Goal: Task Accomplishment & Management: Manage account settings

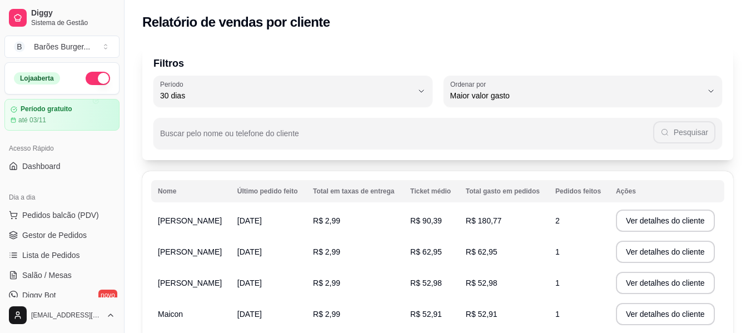
select select "30"
select select "HIGHEST_TOTAL_SPENT_WITH_ORDERS"
click at [77, 244] on ul "Pedidos balcão (PDV) Gestor de Pedidos Lista de Pedidos Salão / Mesas Diggy Bot…" at bounding box center [61, 265] width 115 height 118
click at [77, 235] on span "Gestor de Pedidos" at bounding box center [54, 235] width 64 height 11
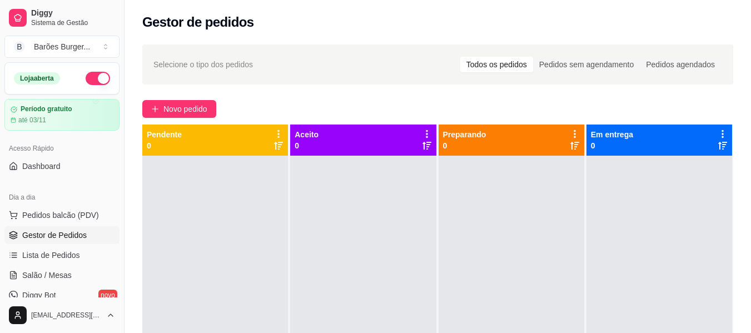
drag, startPoint x: 471, startPoint y: 89, endPoint x: 427, endPoint y: 97, distance: 44.7
click at [427, 97] on div "Selecione o tipo dos pedidos Todos os pedidos Pedidos sem agendamento Pedidos a…" at bounding box center [438, 254] width 626 height 433
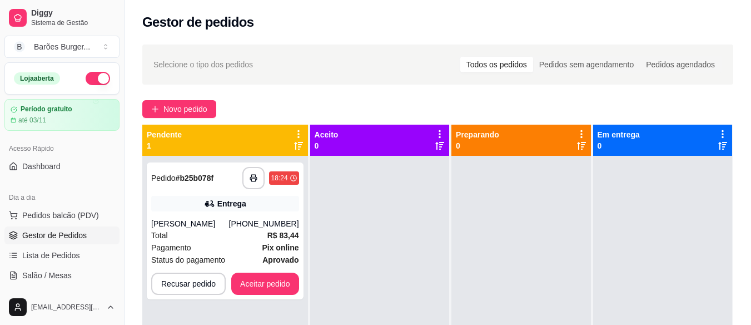
click at [412, 77] on div "Selecione o tipo dos pedidos Todos os pedidos Pedidos sem agendamento Pedidos a…" at bounding box center [437, 64] width 591 height 40
click at [252, 178] on icon "button" at bounding box center [254, 178] width 8 height 8
click at [256, 286] on button "Aceitar pedido" at bounding box center [265, 284] width 66 height 22
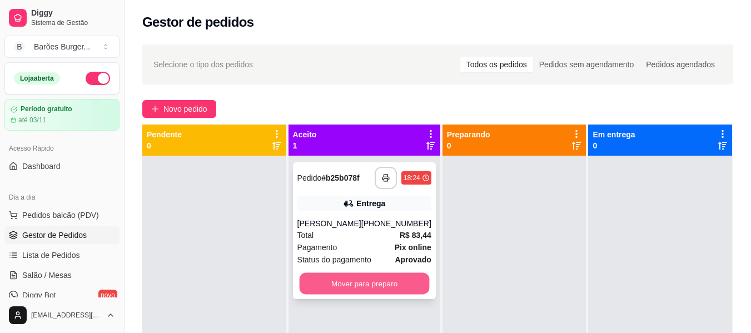
click at [362, 283] on button "Mover para preparo" at bounding box center [364, 284] width 130 height 22
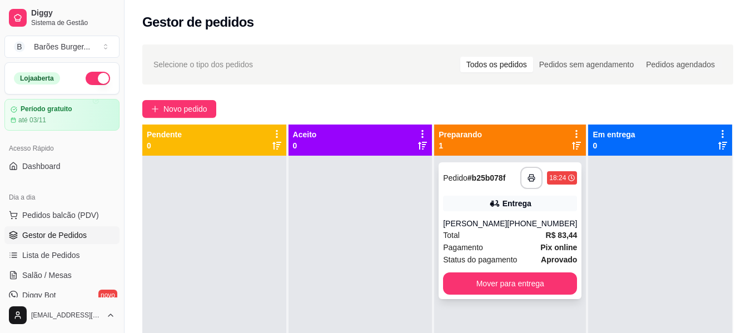
click at [507, 237] on div "Total R$ 83,44" at bounding box center [510, 235] width 134 height 12
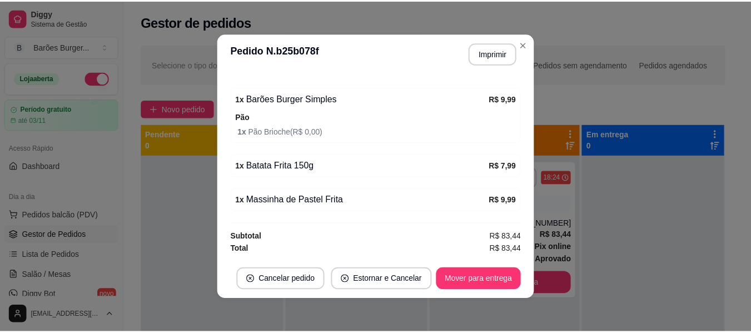
scroll to position [2, 0]
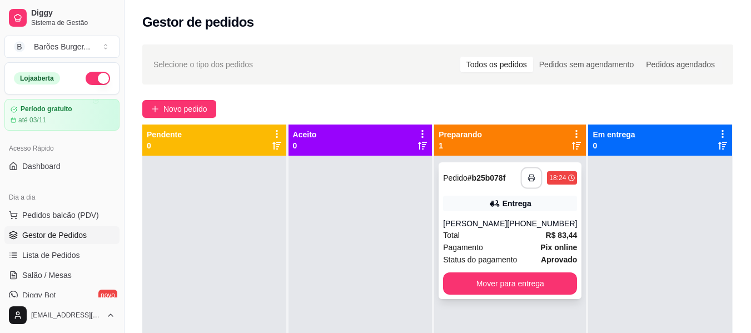
click at [528, 178] on icon "button" at bounding box center [532, 178] width 8 height 8
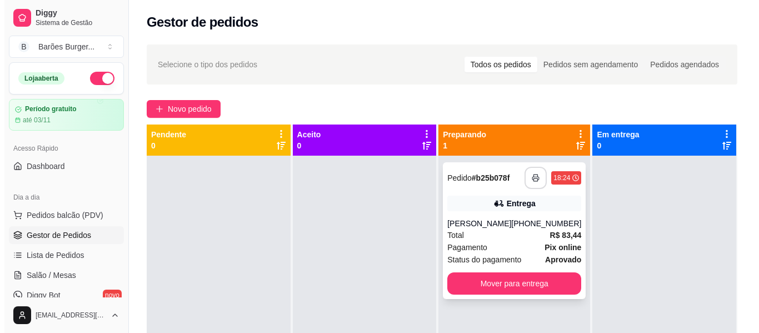
scroll to position [0, 0]
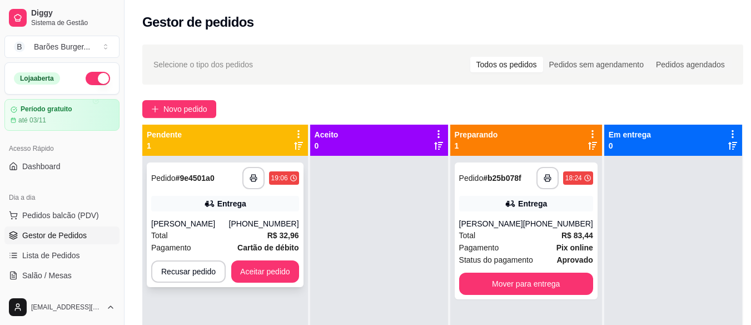
click at [177, 191] on div "**********" at bounding box center [225, 224] width 157 height 125
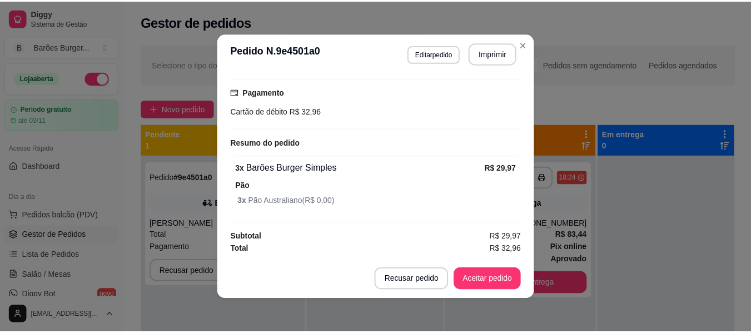
scroll to position [2, 0]
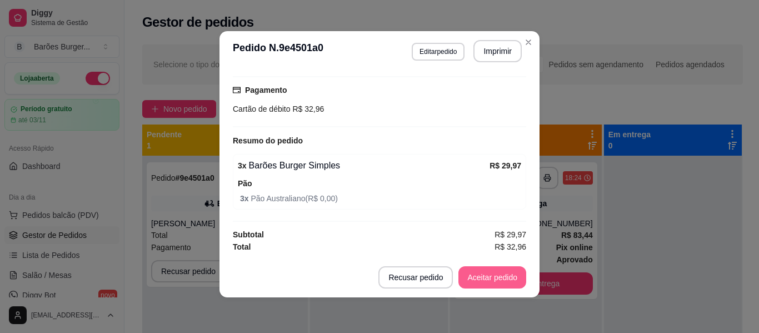
click at [487, 279] on button "Aceitar pedido" at bounding box center [493, 277] width 68 height 22
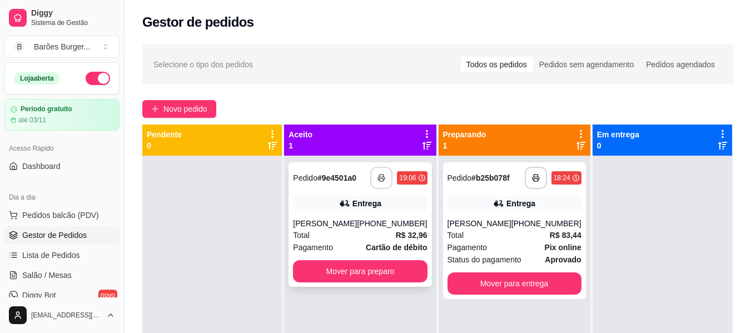
click at [381, 181] on icon "button" at bounding box center [381, 178] width 8 height 8
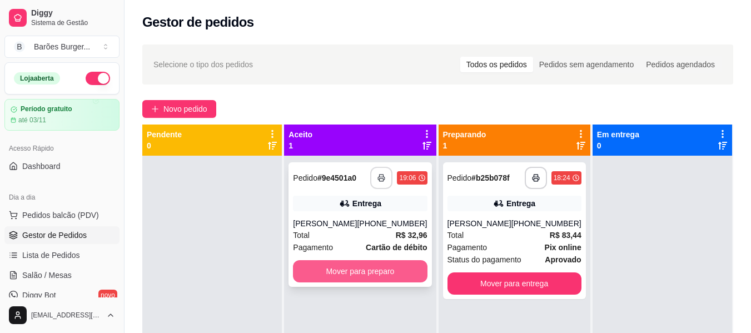
click at [360, 266] on button "Mover para preparo" at bounding box center [360, 271] width 134 height 22
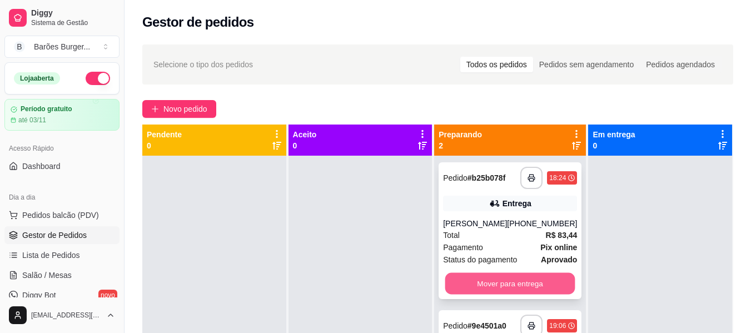
click at [501, 281] on button "Mover para entrega" at bounding box center [510, 284] width 130 height 22
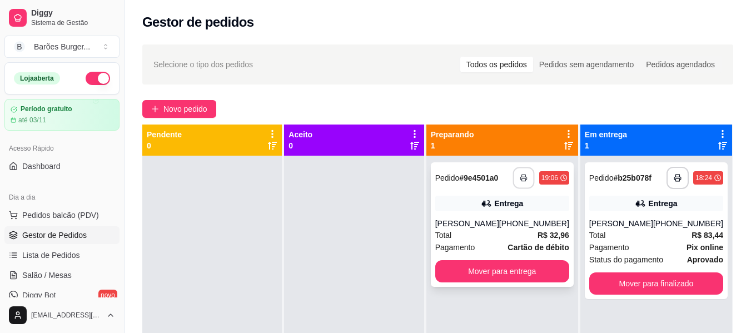
click at [524, 177] on icon "button" at bounding box center [523, 178] width 6 height 3
click at [645, 222] on div "[PERSON_NAME]" at bounding box center [621, 223] width 64 height 11
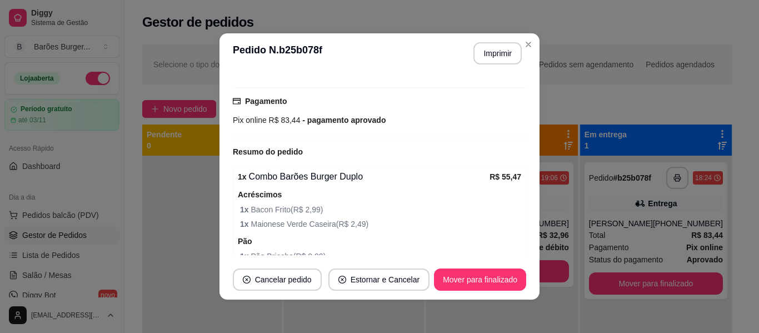
scroll to position [334, 0]
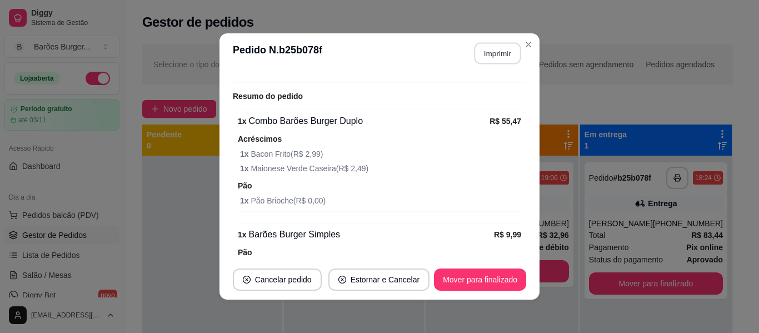
click at [497, 53] on button "Imprimir" at bounding box center [498, 54] width 47 height 22
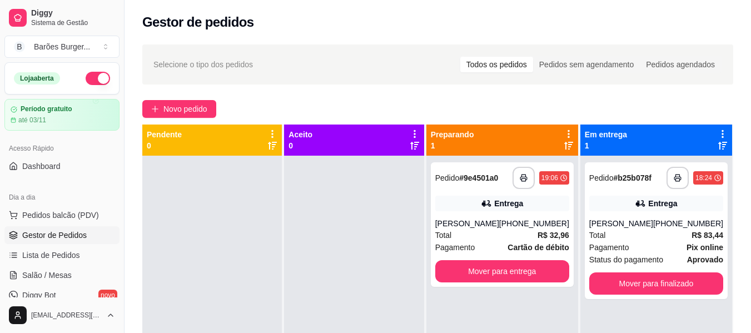
click at [542, 26] on div "Gestor de pedidos" at bounding box center [437, 22] width 591 height 18
click at [397, 24] on div "Gestor de pedidos" at bounding box center [437, 22] width 591 height 18
click at [292, 24] on div "Gestor de pedidos" at bounding box center [437, 22] width 591 height 18
click at [369, 23] on div "Gestor de pedidos" at bounding box center [437, 22] width 591 height 18
click at [484, 230] on div "Total R$ 32,96" at bounding box center [502, 235] width 134 height 12
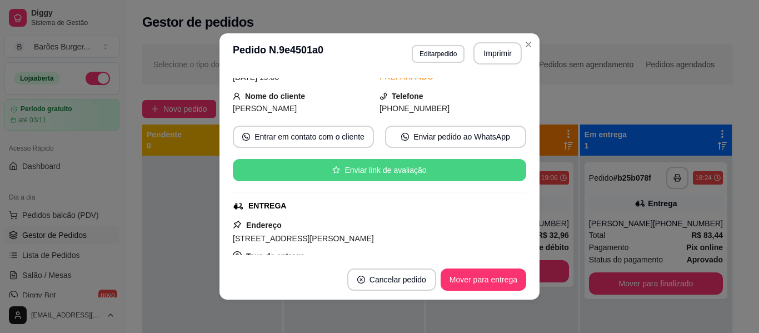
scroll to position [167, 0]
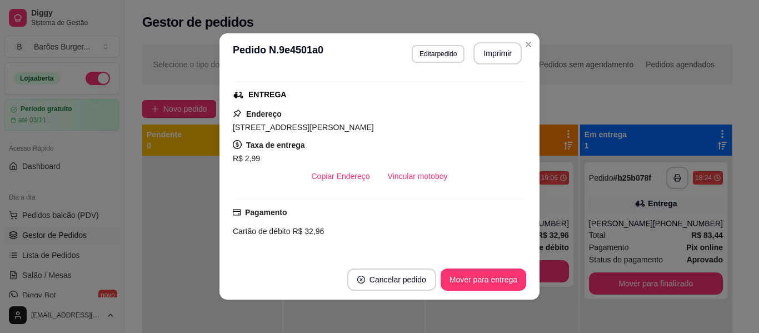
drag, startPoint x: 315, startPoint y: 127, endPoint x: 345, endPoint y: 128, distance: 30.1
click at [345, 128] on span "[STREET_ADDRESS][PERSON_NAME]" at bounding box center [303, 127] width 141 height 9
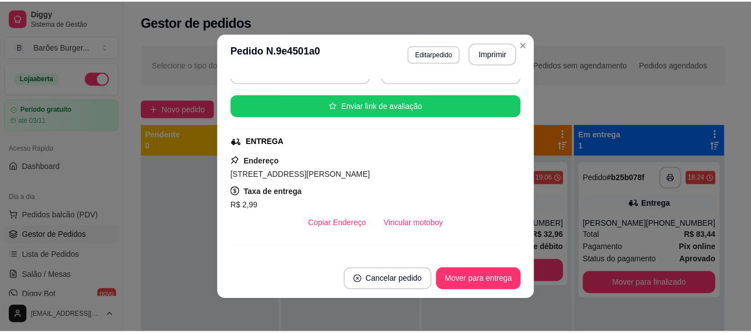
scroll to position [64, 0]
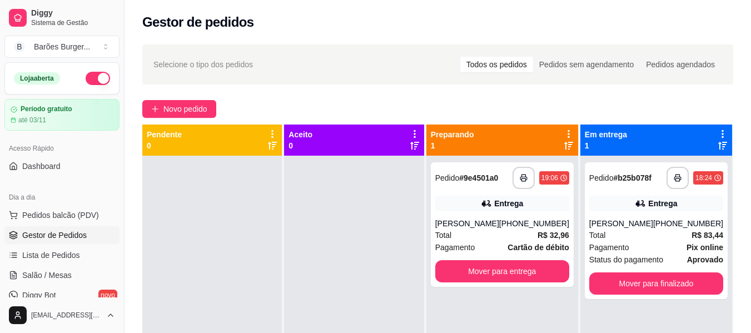
click at [530, 27] on div "Gestor de pedidos" at bounding box center [437, 22] width 591 height 18
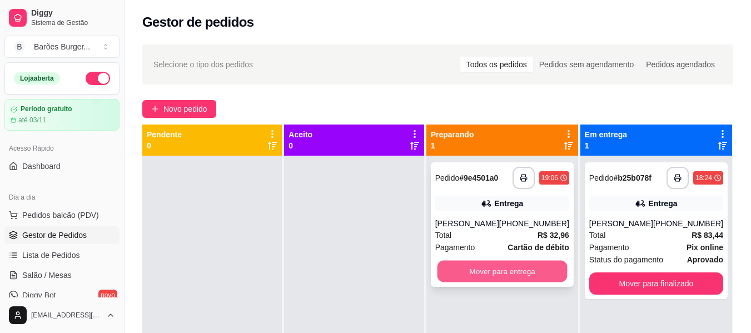
click at [495, 268] on button "Mover para entrega" at bounding box center [502, 272] width 130 height 22
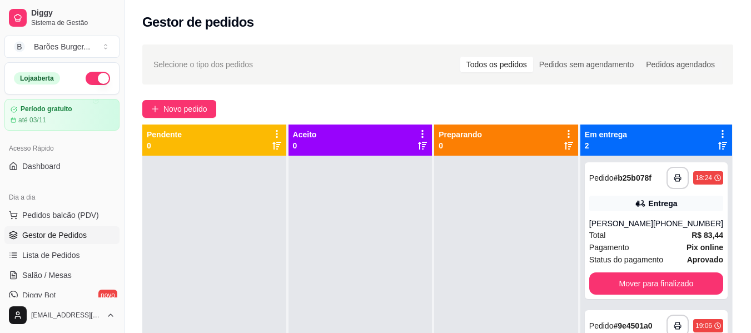
click at [540, 211] on div at bounding box center [506, 322] width 144 height 333
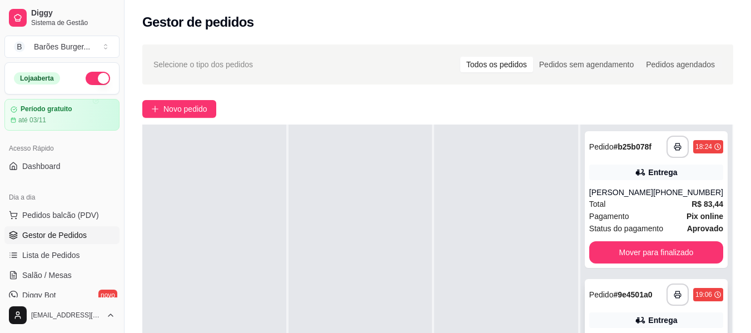
scroll to position [111, 0]
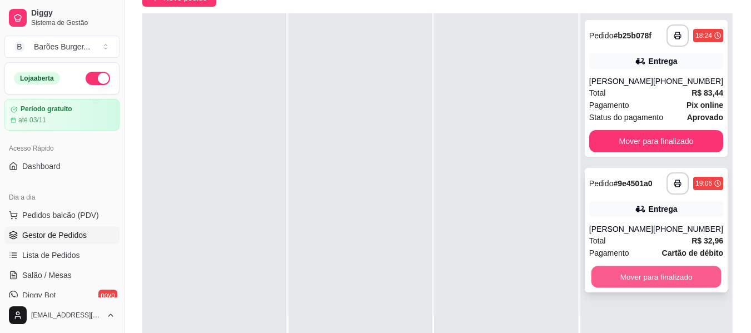
click at [657, 274] on button "Mover para finalizado" at bounding box center [656, 277] width 130 height 22
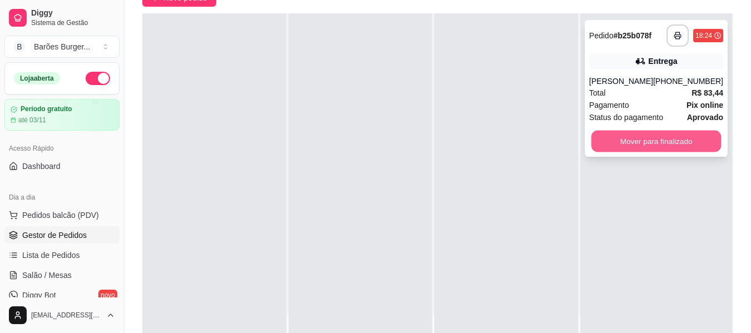
click at [663, 136] on button "Mover para finalizado" at bounding box center [656, 142] width 130 height 22
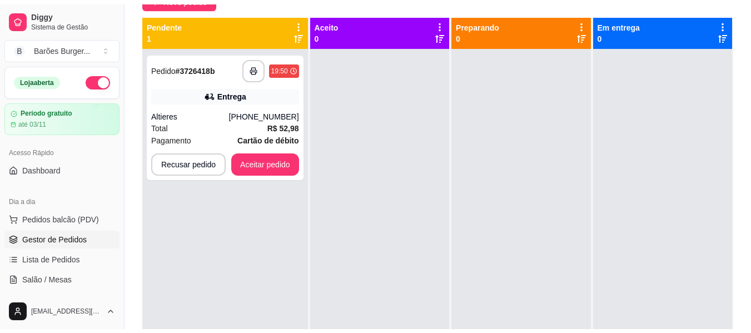
scroll to position [56, 0]
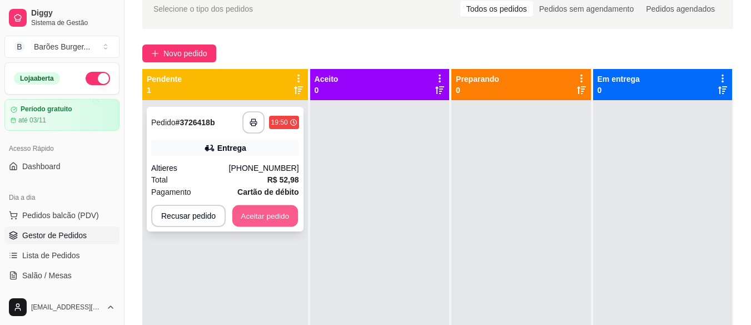
click at [271, 213] on button "Aceitar pedido" at bounding box center [265, 216] width 66 height 22
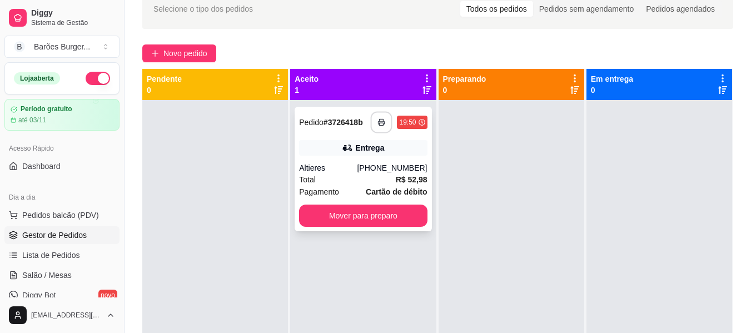
click at [379, 122] on icon "button" at bounding box center [382, 122] width 8 height 8
click at [379, 120] on icon "button" at bounding box center [381, 122] width 8 height 8
click at [319, 24] on div "Selecione o tipo dos pedidos Todos os pedidos Pedidos sem agendamento Pedidos a…" at bounding box center [437, 9] width 591 height 40
click at [285, 45] on div "Novo pedido" at bounding box center [437, 53] width 591 height 18
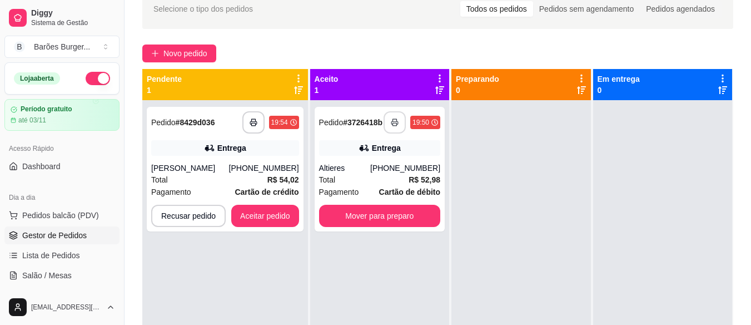
click at [219, 286] on div "**********" at bounding box center [225, 262] width 166 height 325
click at [207, 173] on div "Total R$ 54,02" at bounding box center [225, 179] width 148 height 12
click at [252, 215] on button "Aceitar pedido" at bounding box center [265, 216] width 66 height 22
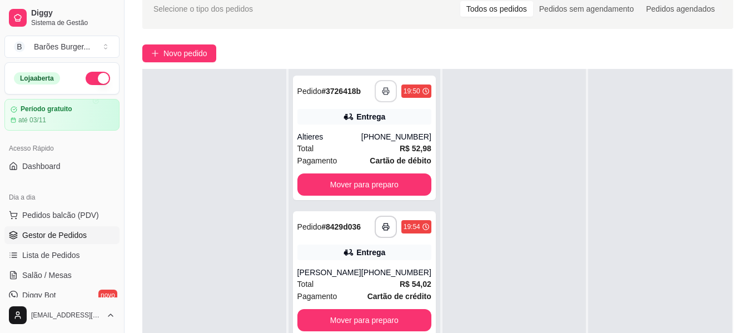
scroll to position [111, 0]
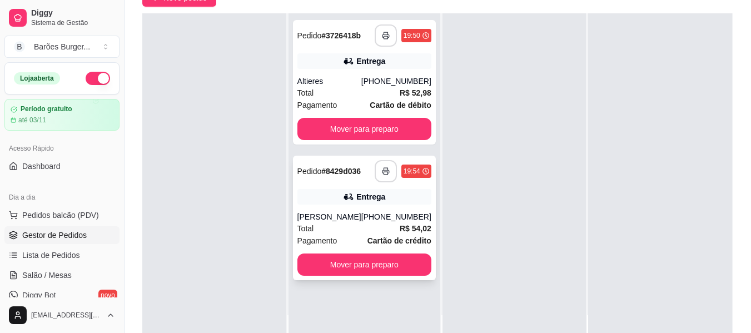
click at [382, 171] on icon "button" at bounding box center [386, 171] width 8 height 8
click at [384, 172] on rect "button" at bounding box center [386, 173] width 4 height 3
click at [505, 205] on div at bounding box center [514, 179] width 144 height 333
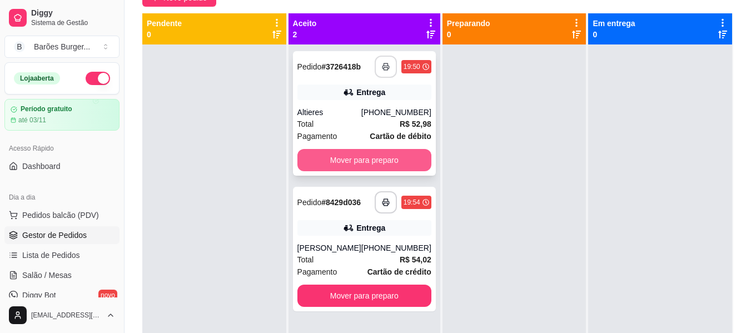
click at [387, 157] on button "Mover para preparo" at bounding box center [364, 160] width 134 height 22
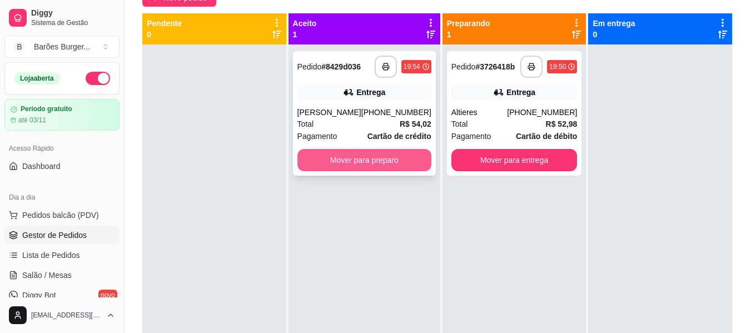
click at [374, 159] on button "Mover para preparo" at bounding box center [364, 160] width 134 height 22
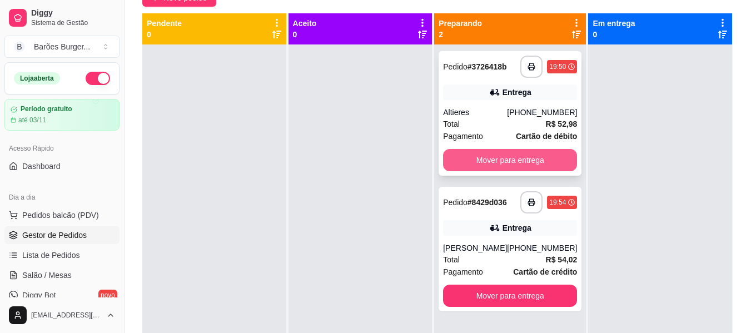
click at [503, 162] on button "Mover para entrega" at bounding box center [510, 160] width 134 height 22
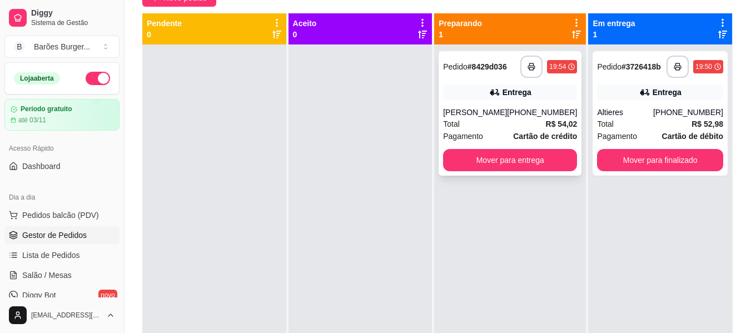
click at [491, 126] on div "Total R$ 54,02" at bounding box center [510, 124] width 134 height 12
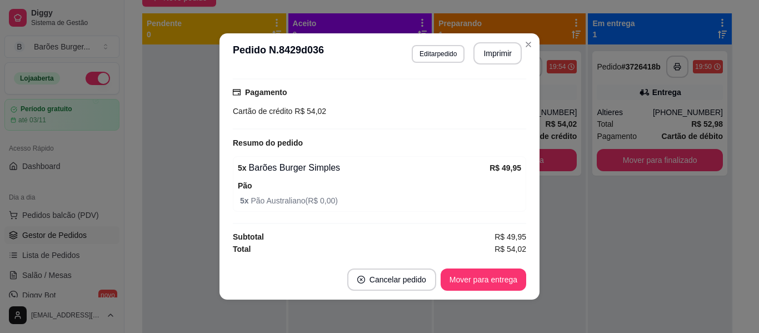
scroll to position [2, 0]
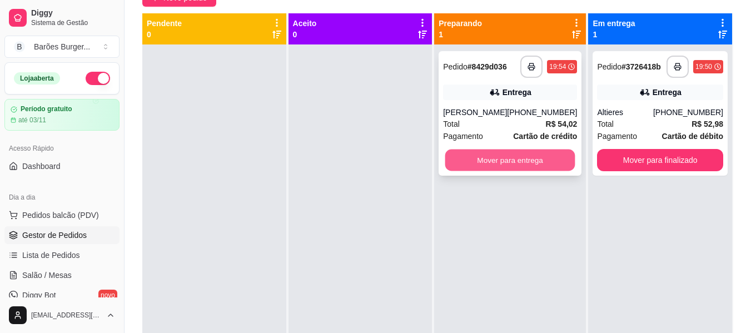
click at [504, 154] on button "Mover para entrega" at bounding box center [510, 161] width 130 height 22
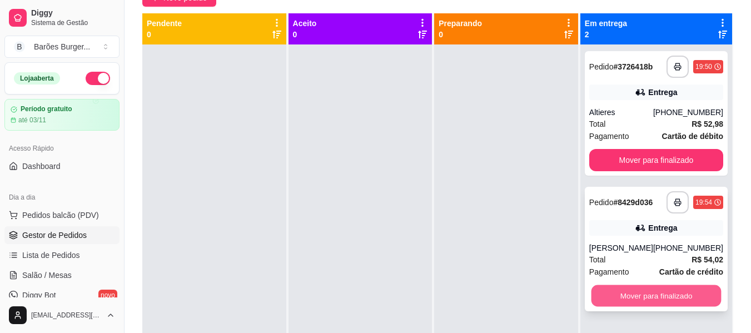
click at [658, 293] on button "Mover para finalizado" at bounding box center [656, 296] width 130 height 22
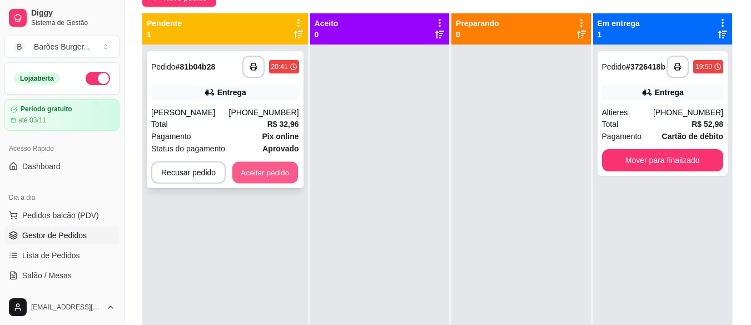
click at [255, 172] on button "Aceitar pedido" at bounding box center [265, 173] width 66 height 22
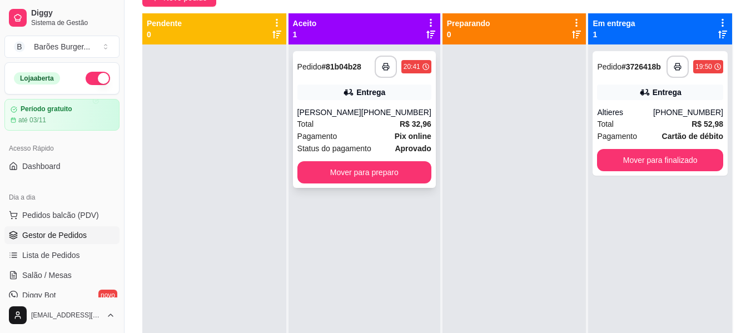
click at [351, 117] on div "[PERSON_NAME]" at bounding box center [329, 112] width 64 height 11
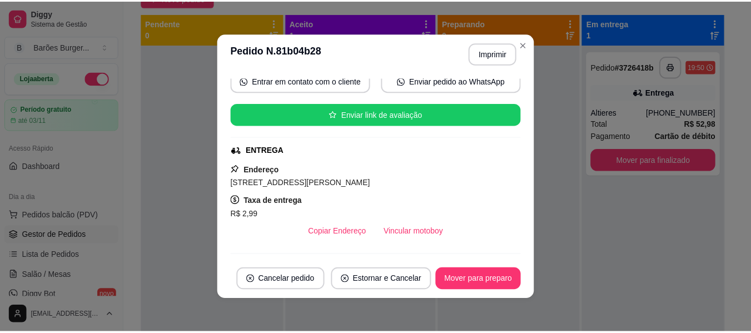
scroll to position [222, 0]
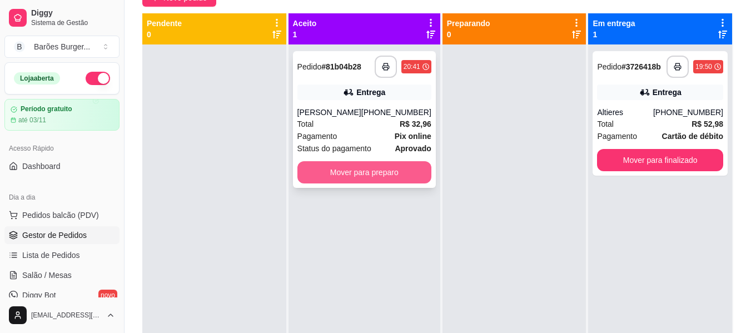
click at [350, 173] on button "Mover para preparo" at bounding box center [364, 172] width 134 height 22
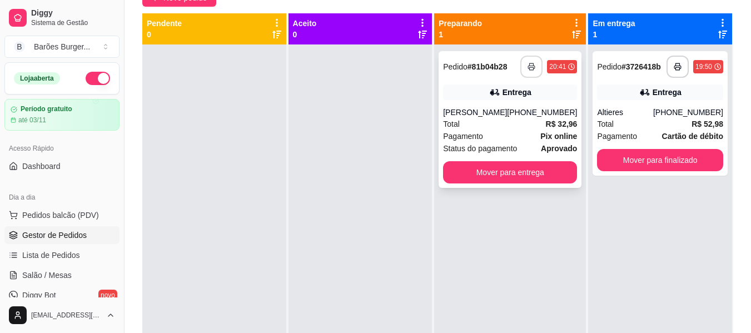
click at [529, 66] on icon "button" at bounding box center [532, 67] width 7 height 3
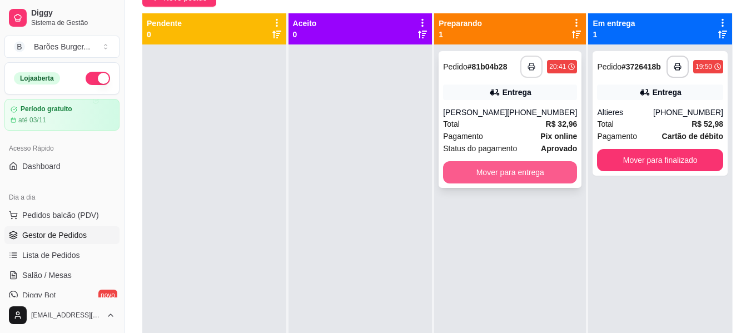
click at [502, 166] on button "Mover para entrega" at bounding box center [510, 172] width 134 height 22
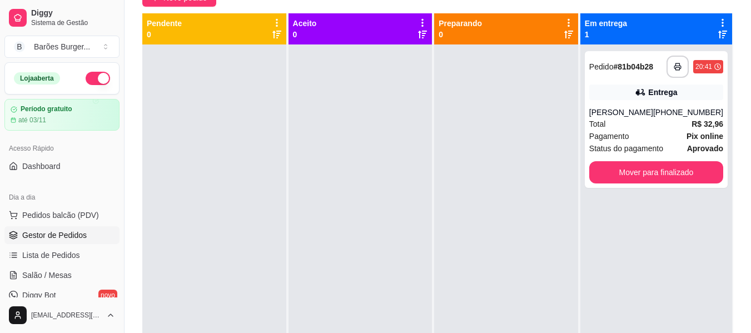
click at [498, 188] on div at bounding box center [506, 210] width 144 height 333
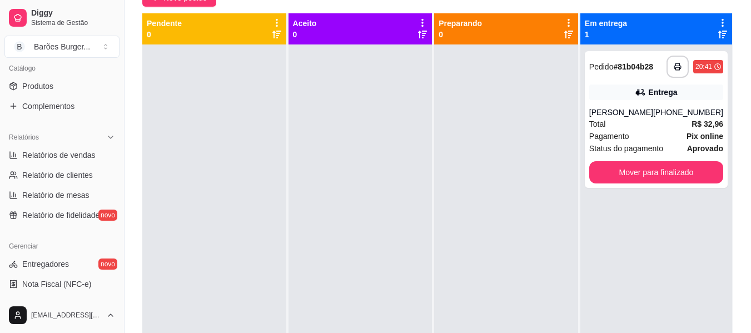
scroll to position [334, 0]
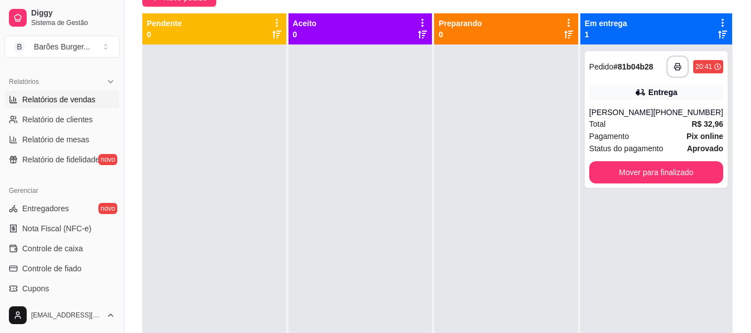
click at [69, 99] on span "Relatórios de vendas" at bounding box center [58, 99] width 73 height 11
select select "ALL"
select select "0"
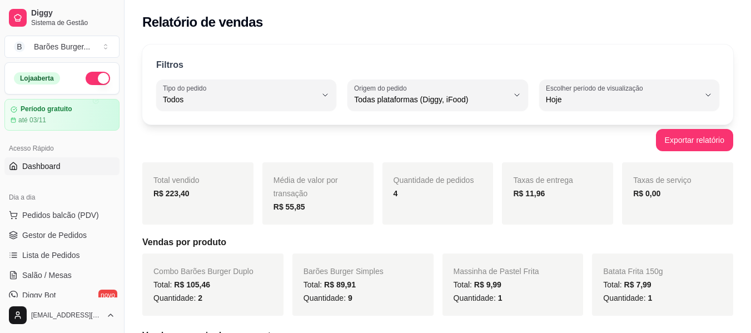
click at [45, 170] on span "Dashboard" at bounding box center [41, 166] width 38 height 11
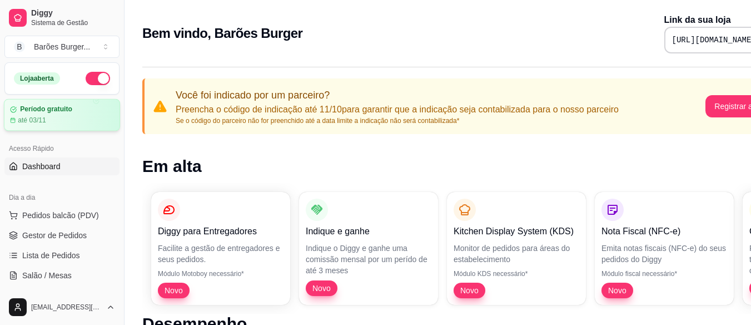
click at [57, 111] on article "Período gratuito" at bounding box center [46, 109] width 52 height 8
click at [54, 237] on span "Gestor de Pedidos" at bounding box center [54, 235] width 64 height 11
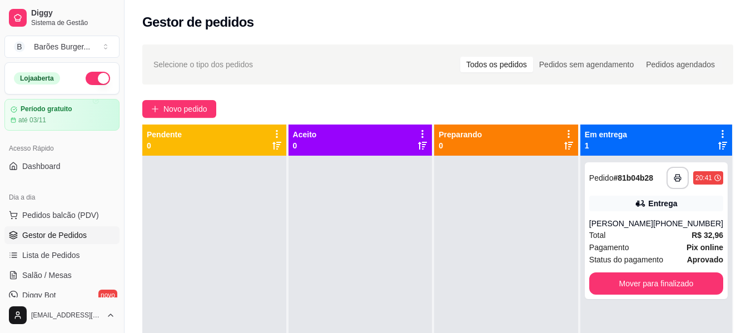
click at [356, 88] on div "**********" at bounding box center [438, 254] width 626 height 433
click at [49, 276] on span "Salão / Mesas" at bounding box center [46, 275] width 49 height 11
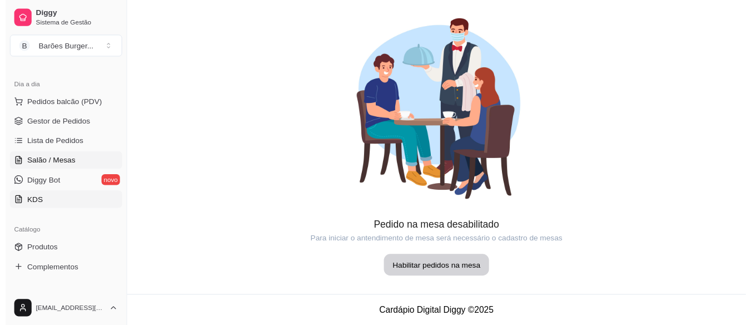
scroll to position [56, 0]
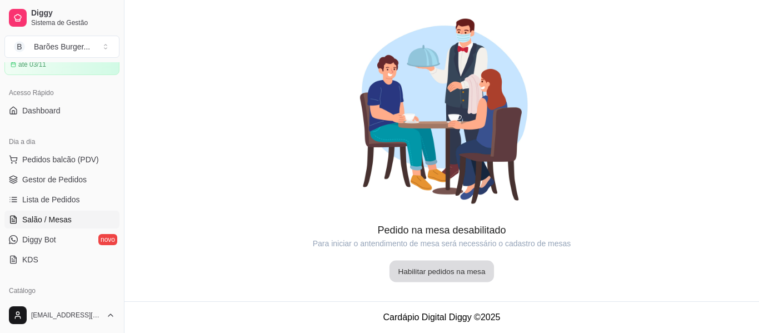
click at [429, 273] on button "Habilitar pedidos na mesa" at bounding box center [442, 272] width 104 height 22
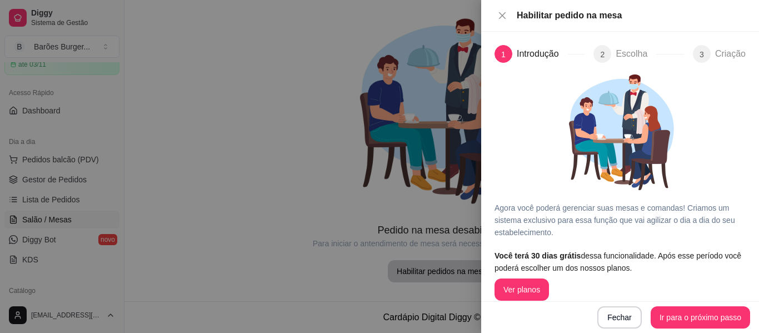
click at [360, 125] on div at bounding box center [379, 166] width 759 height 333
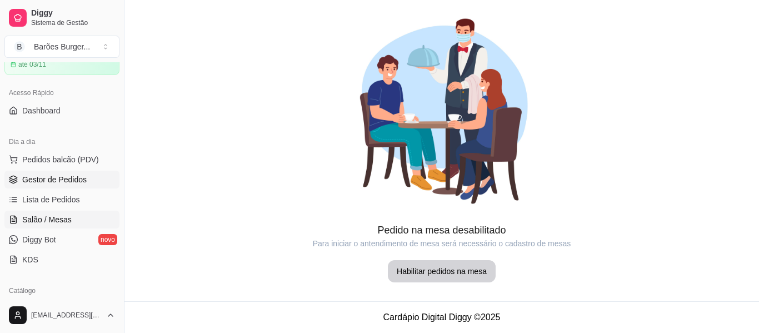
click at [40, 177] on span "Gestor de Pedidos" at bounding box center [54, 179] width 64 height 11
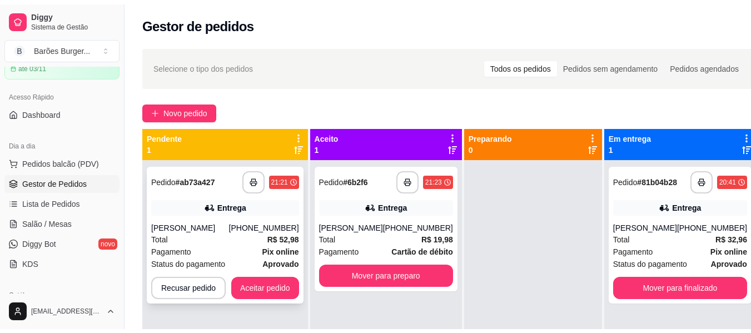
scroll to position [31, 0]
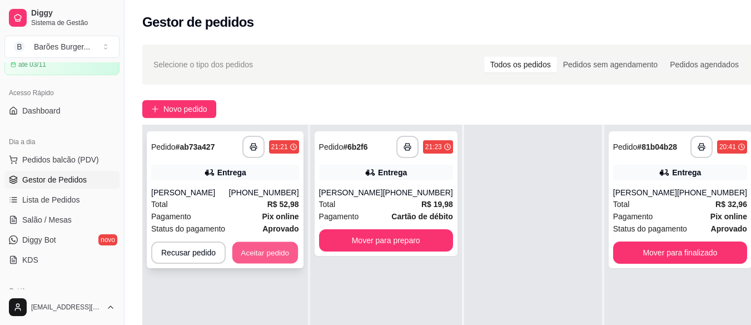
click at [258, 252] on button "Aceitar pedido" at bounding box center [265, 253] width 66 height 22
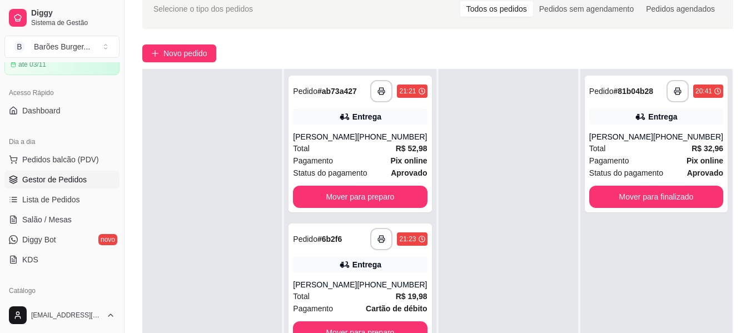
scroll to position [111, 0]
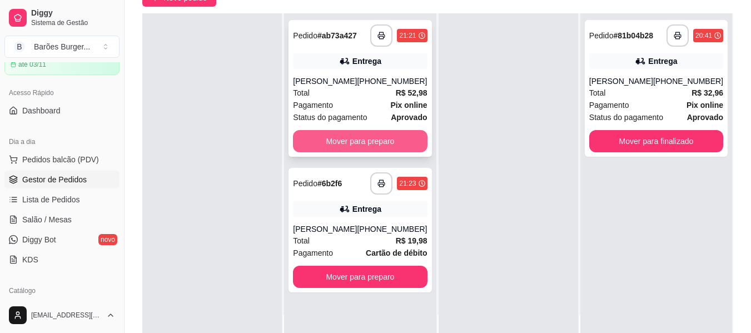
click at [372, 135] on button "Mover para preparo" at bounding box center [360, 141] width 134 height 22
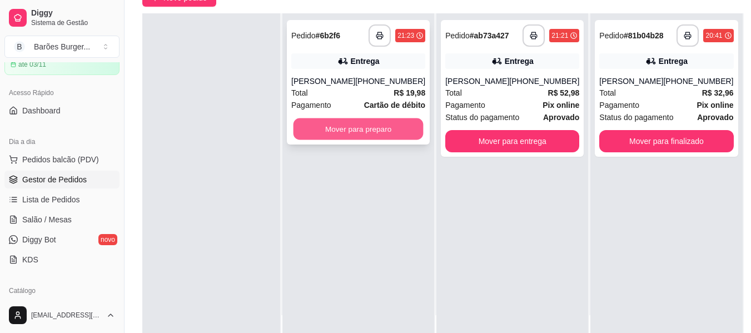
click at [362, 130] on button "Mover para preparo" at bounding box center [358, 129] width 130 height 22
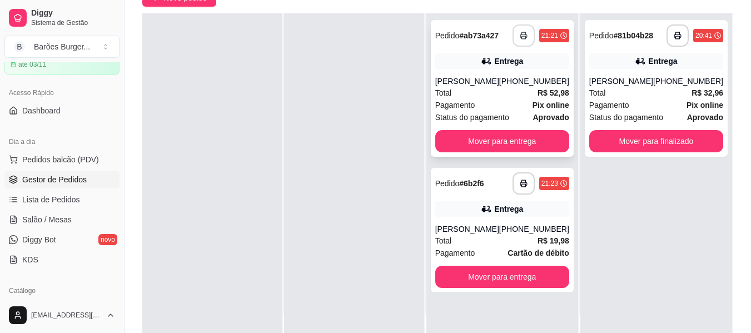
click at [526, 34] on icon "button" at bounding box center [524, 36] width 8 height 8
click at [529, 42] on button "button" at bounding box center [523, 35] width 22 height 22
click at [530, 175] on button "button" at bounding box center [523, 184] width 22 height 22
click at [522, 176] on button "button" at bounding box center [523, 184] width 22 height 22
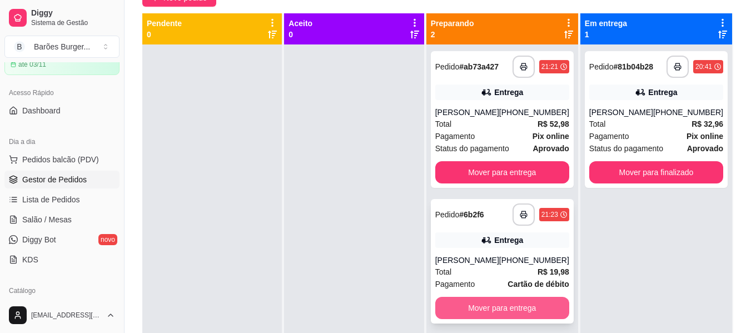
click at [491, 305] on button "Mover para entrega" at bounding box center [502, 308] width 134 height 22
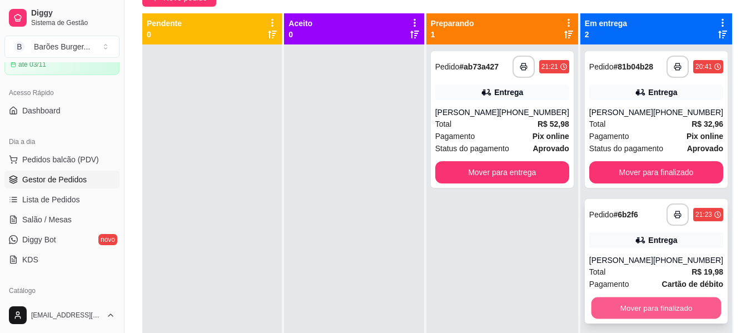
click at [652, 307] on button "Mover para finalizado" at bounding box center [656, 308] width 130 height 22
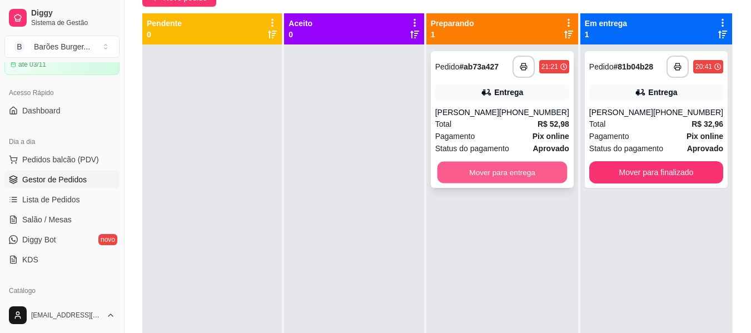
click at [494, 173] on button "Mover para entrega" at bounding box center [502, 173] width 130 height 22
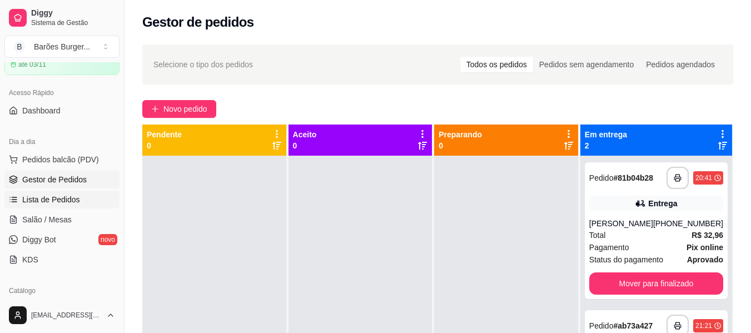
click at [51, 197] on span "Lista de Pedidos" at bounding box center [51, 199] width 58 height 11
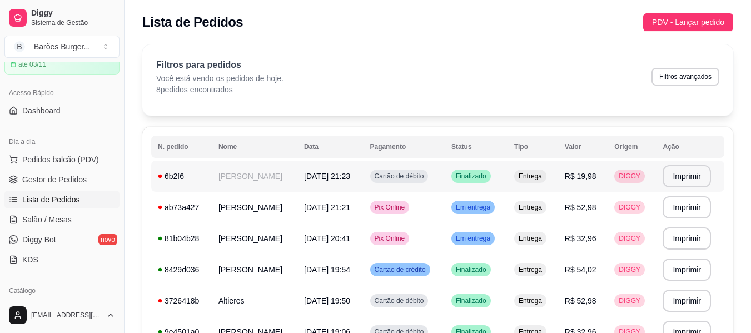
click at [176, 178] on div "6b2f6" at bounding box center [181, 176] width 47 height 11
click at [175, 178] on div "6b2f6" at bounding box center [181, 176] width 47 height 11
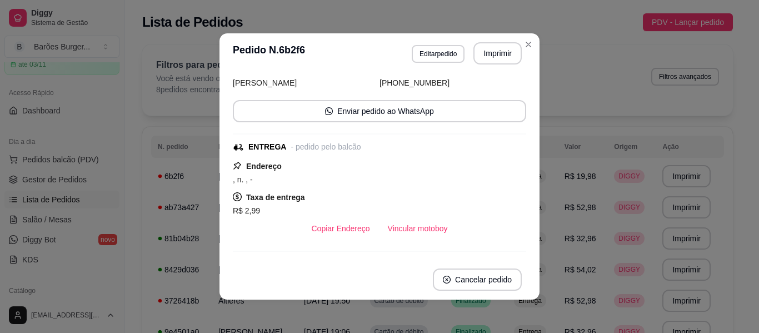
scroll to position [111, 0]
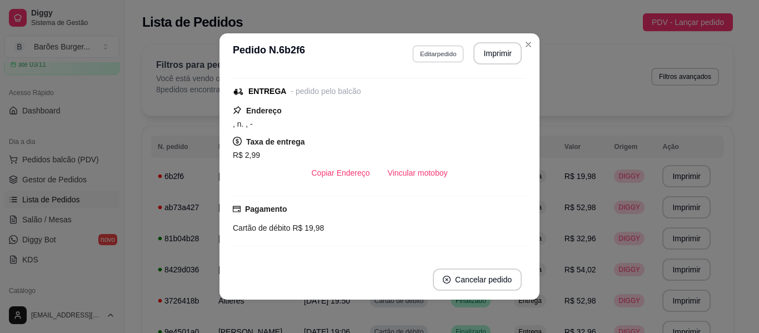
click at [447, 53] on button "Editar pedido" at bounding box center [438, 53] width 52 height 17
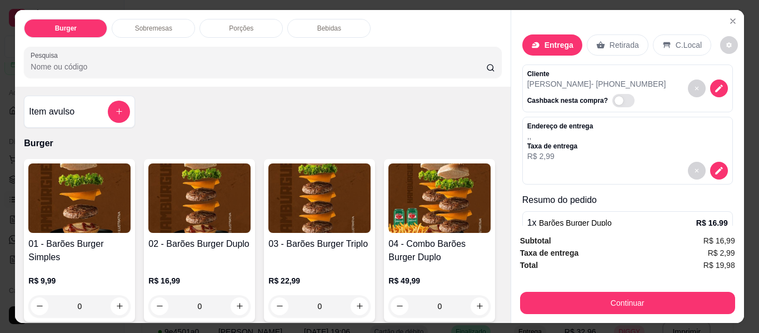
click at [544, 151] on p "R$ 2,99" at bounding box center [560, 156] width 66 height 11
click at [713, 162] on div at bounding box center [627, 171] width 201 height 18
click at [714, 166] on icon "decrease-product-quantity" at bounding box center [719, 171] width 10 height 10
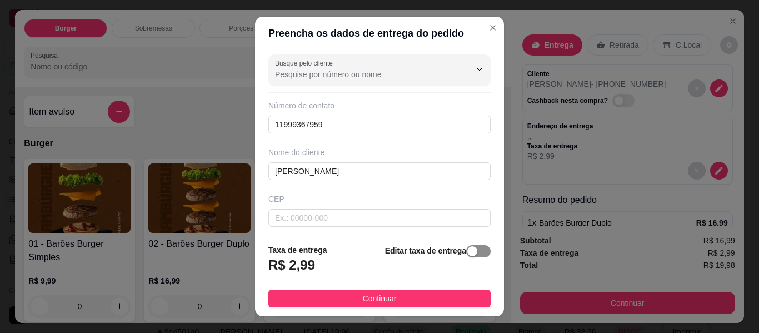
click at [466, 253] on span "button" at bounding box center [478, 251] width 24 height 12
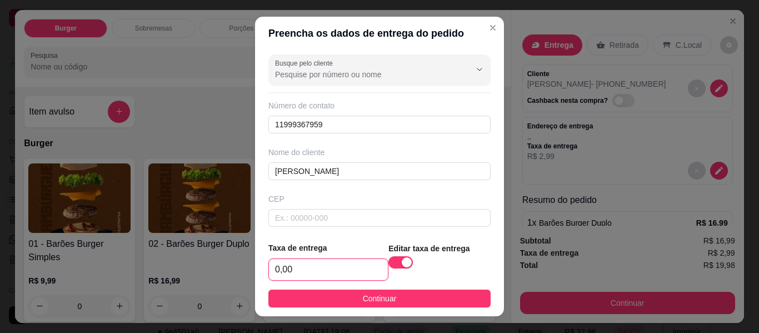
click at [312, 272] on input "0,00" at bounding box center [328, 269] width 119 height 21
click at [350, 309] on footer "Taxa de entrega 0,00 Editar taxa de entrega Continuar" at bounding box center [379, 274] width 249 height 83
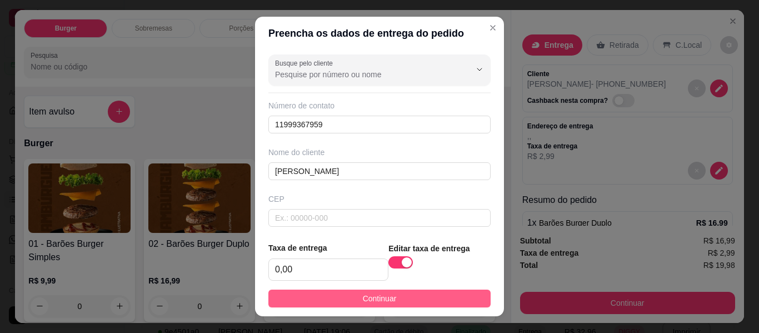
click at [351, 302] on button "Continuar" at bounding box center [379, 299] width 222 height 18
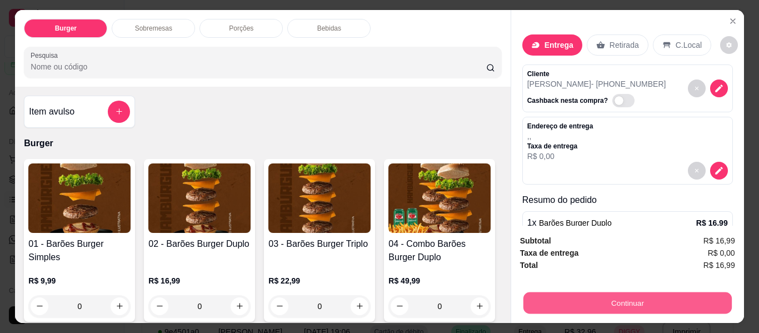
click at [627, 298] on button "Continuar" at bounding box center [627, 303] width 208 height 22
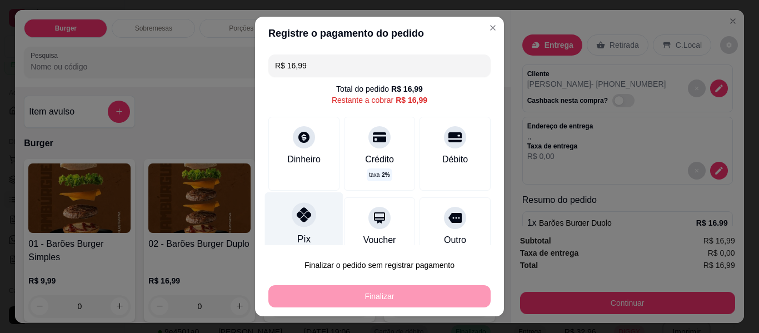
click at [297, 210] on icon at bounding box center [304, 214] width 14 height 14
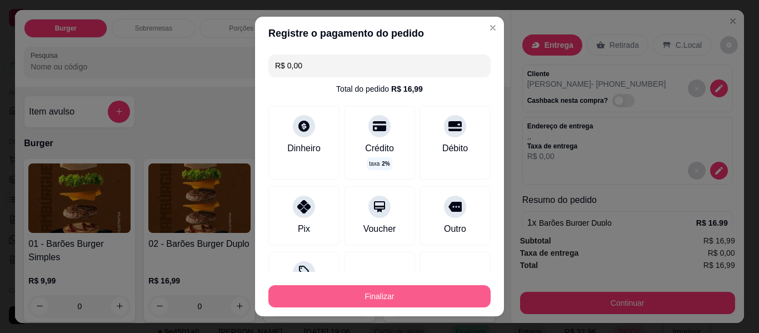
click at [364, 293] on button "Finalizar" at bounding box center [379, 296] width 222 height 22
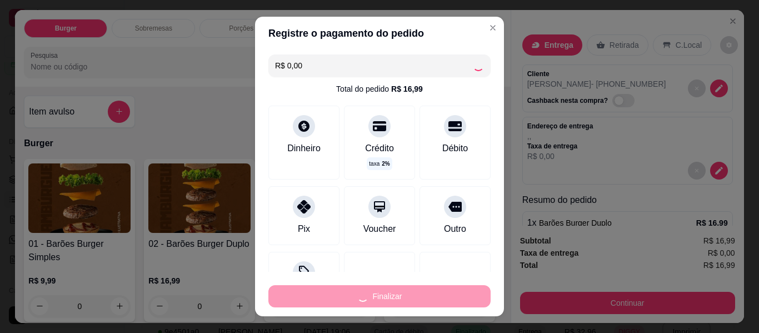
type input "-R$ 16,99"
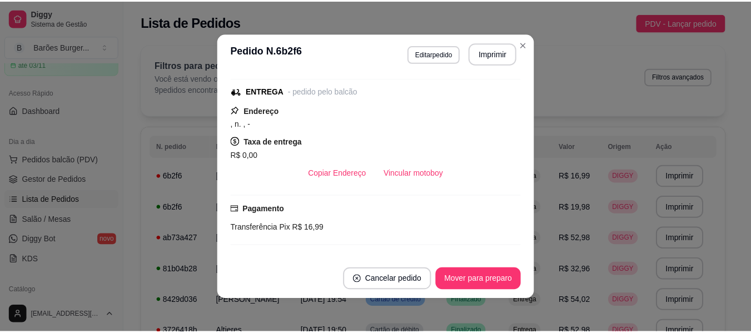
scroll to position [0, 0]
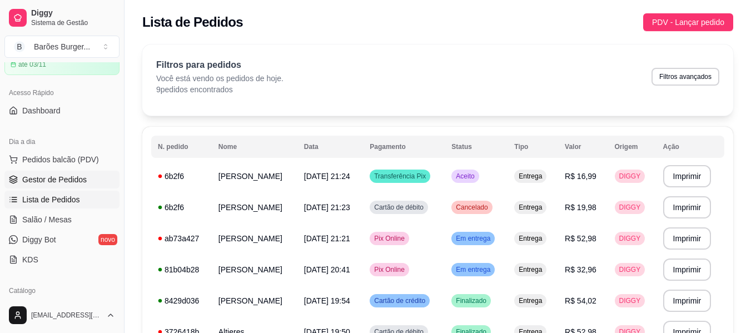
click at [65, 176] on span "Gestor de Pedidos" at bounding box center [54, 179] width 64 height 11
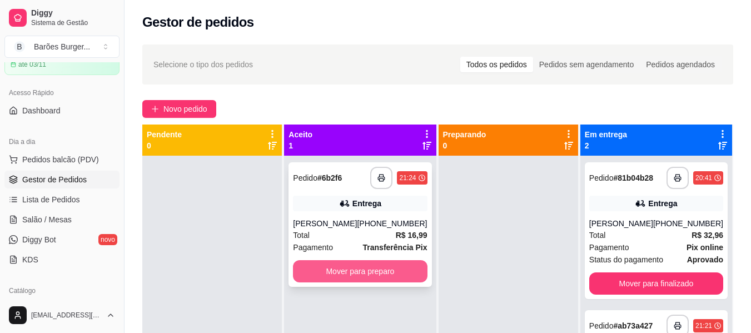
click at [360, 269] on button "Mover para preparo" at bounding box center [360, 271] width 134 height 22
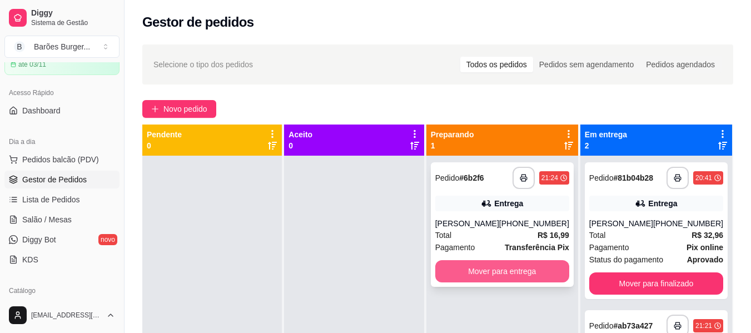
click at [460, 274] on button "Mover para entrega" at bounding box center [502, 271] width 134 height 22
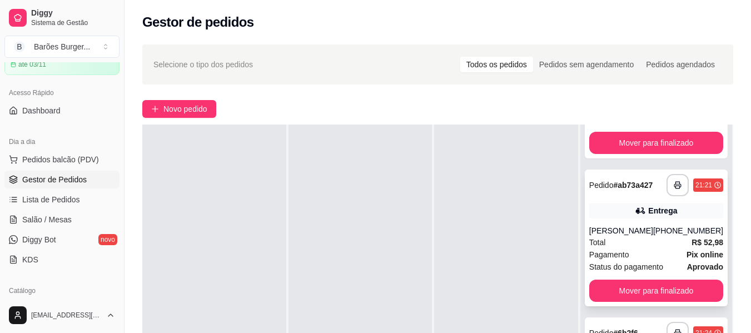
scroll to position [111, 0]
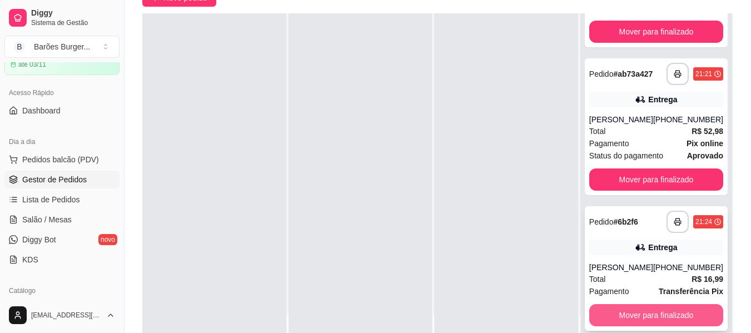
click at [642, 318] on button "Mover para finalizado" at bounding box center [656, 315] width 134 height 22
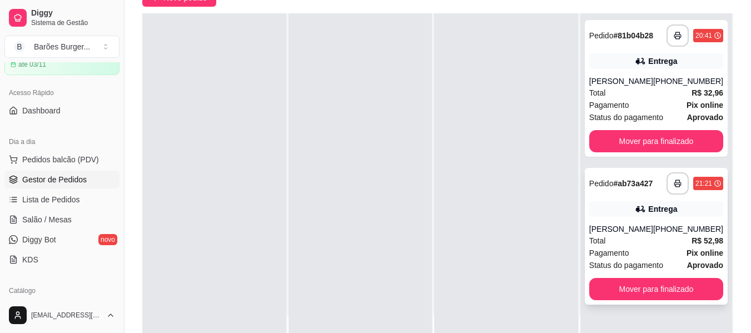
scroll to position [0, 0]
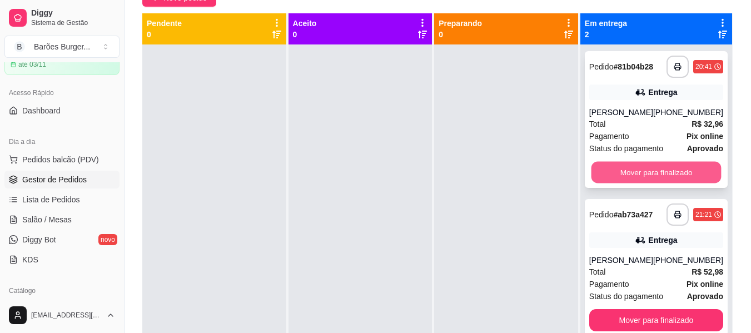
click at [633, 171] on button "Mover para finalizado" at bounding box center [656, 173] width 130 height 22
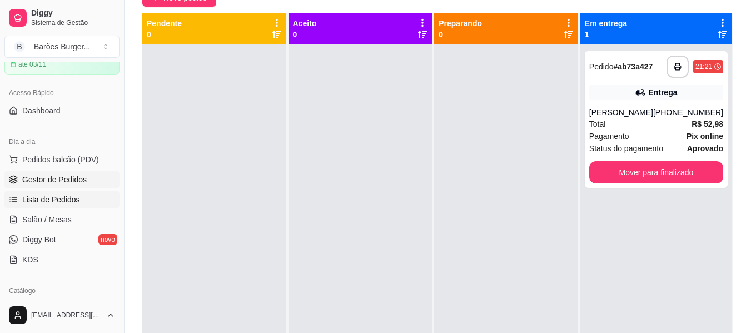
click at [42, 196] on span "Lista de Pedidos" at bounding box center [51, 199] width 58 height 11
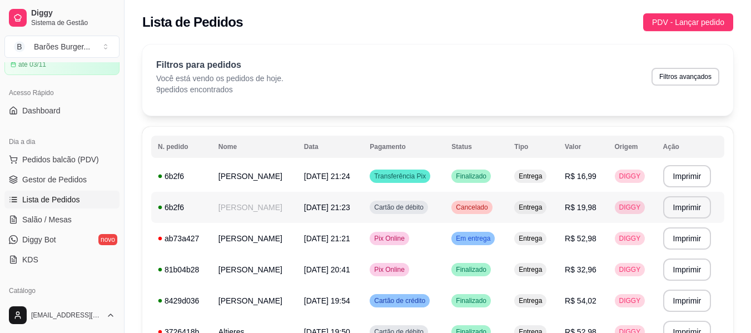
click at [238, 210] on td "[PERSON_NAME]" at bounding box center [255, 207] width 86 height 31
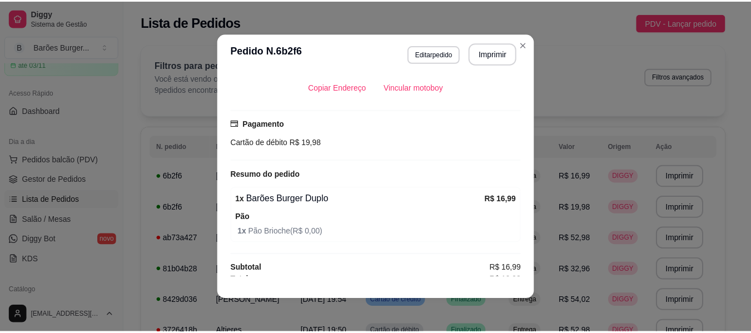
scroll to position [231, 0]
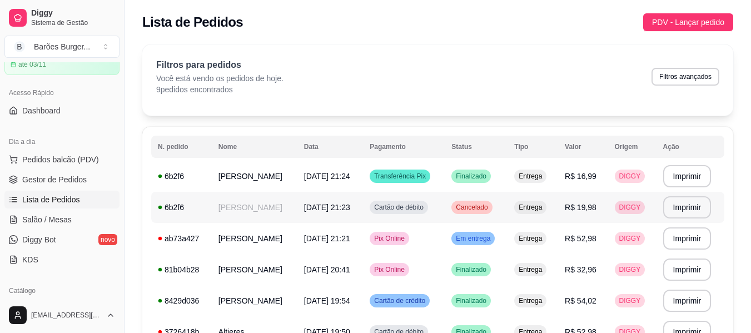
drag, startPoint x: 215, startPoint y: 213, endPoint x: 503, endPoint y: 120, distance: 302.7
click at [503, 120] on div "**********" at bounding box center [437, 244] width 591 height 401
click at [69, 183] on span "Gestor de Pedidos" at bounding box center [54, 179] width 64 height 11
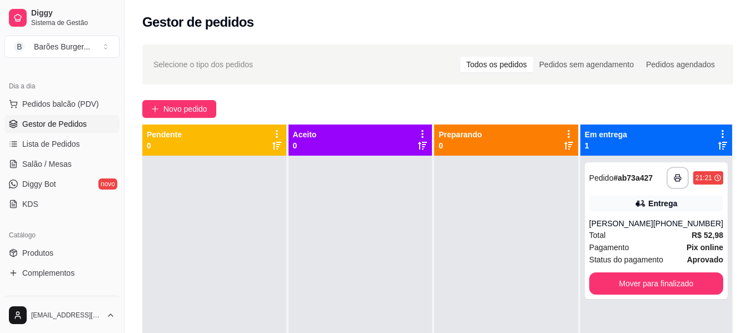
scroll to position [167, 0]
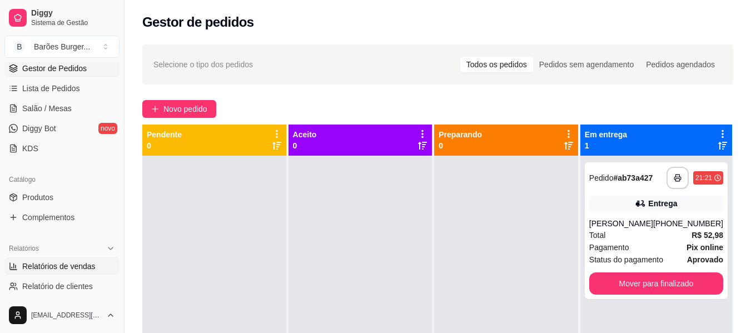
click at [66, 274] on link "Relatórios de vendas" at bounding box center [61, 266] width 115 height 18
select select "ALL"
select select "0"
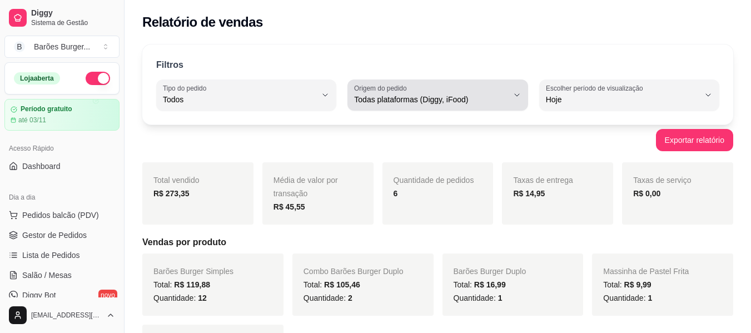
click at [473, 95] on span "Todas plataformas (Diggy, iFood)" at bounding box center [430, 99] width 153 height 11
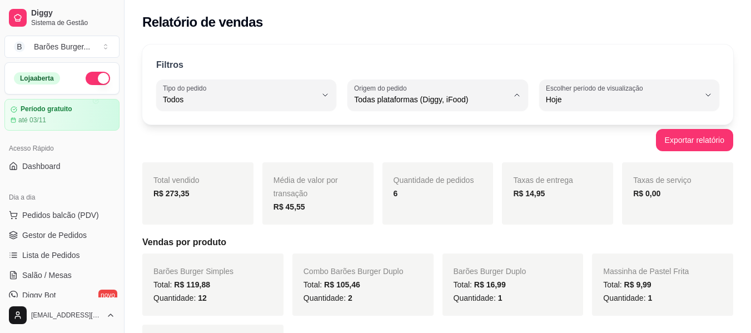
click at [396, 151] on li "Diggy" at bounding box center [437, 144] width 165 height 17
type input "DIGGY"
select select "DIGGY"
click at [372, 145] on div "Exportar relatório" at bounding box center [437, 140] width 591 height 22
click at [161, 143] on div "Exportar relatório" at bounding box center [437, 140] width 591 height 22
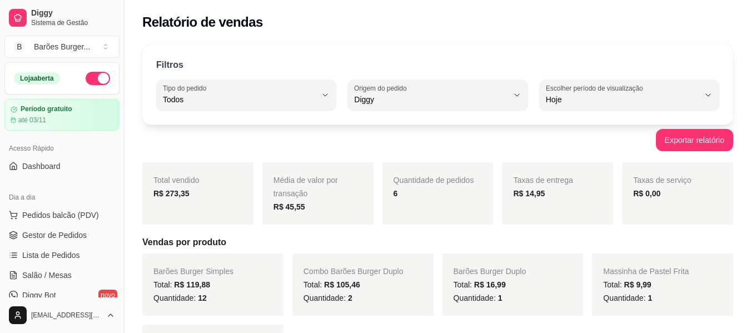
click at [287, 145] on div "Exportar relatório" at bounding box center [437, 140] width 591 height 22
click at [91, 74] on button "button" at bounding box center [98, 78] width 24 height 13
click at [48, 233] on span "Gestor de Pedidos" at bounding box center [54, 235] width 64 height 11
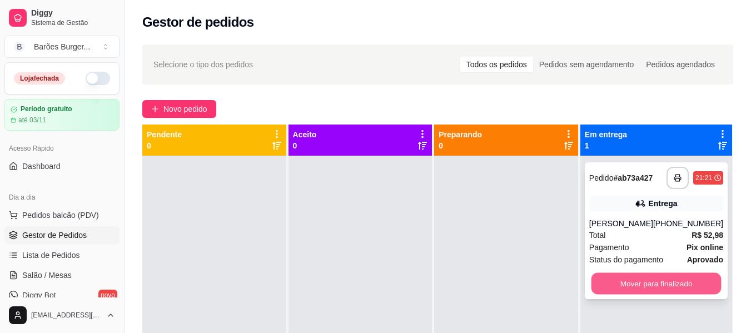
click at [654, 287] on button "Mover para finalizado" at bounding box center [656, 284] width 130 height 22
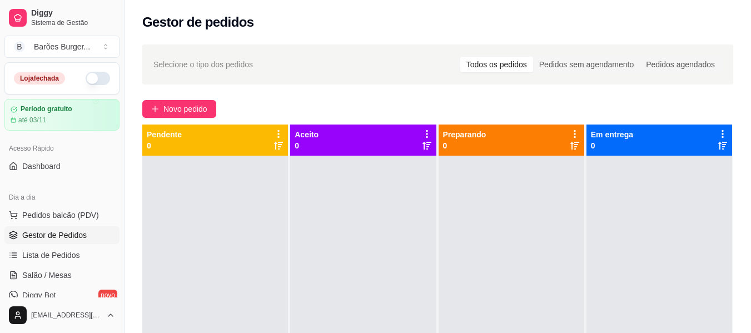
click at [308, 104] on div "Novo pedido" at bounding box center [437, 109] width 591 height 18
click at [604, 99] on div "Selecione o tipo dos pedidos Todos os pedidos Pedidos sem agendamento Pedidos a…" at bounding box center [438, 254] width 626 height 433
click at [96, 79] on button "button" at bounding box center [98, 78] width 24 height 13
click at [290, 104] on div "Novo pedido" at bounding box center [437, 109] width 591 height 18
click at [337, 101] on div "Novo pedido" at bounding box center [437, 109] width 591 height 18
